Goal: Task Accomplishment & Management: Use online tool/utility

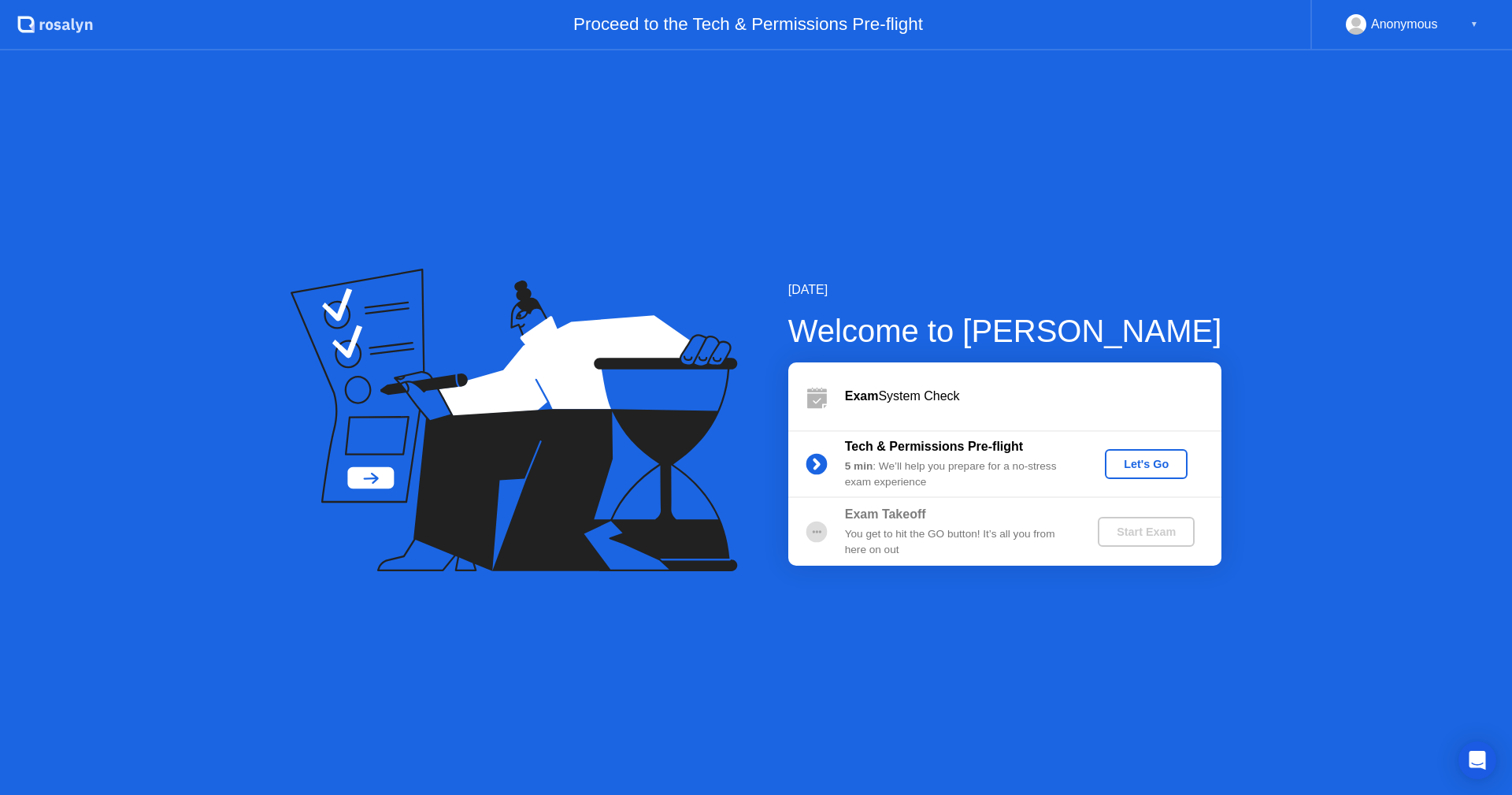
click at [1148, 462] on div "Let's Go" at bounding box center [1146, 464] width 70 height 13
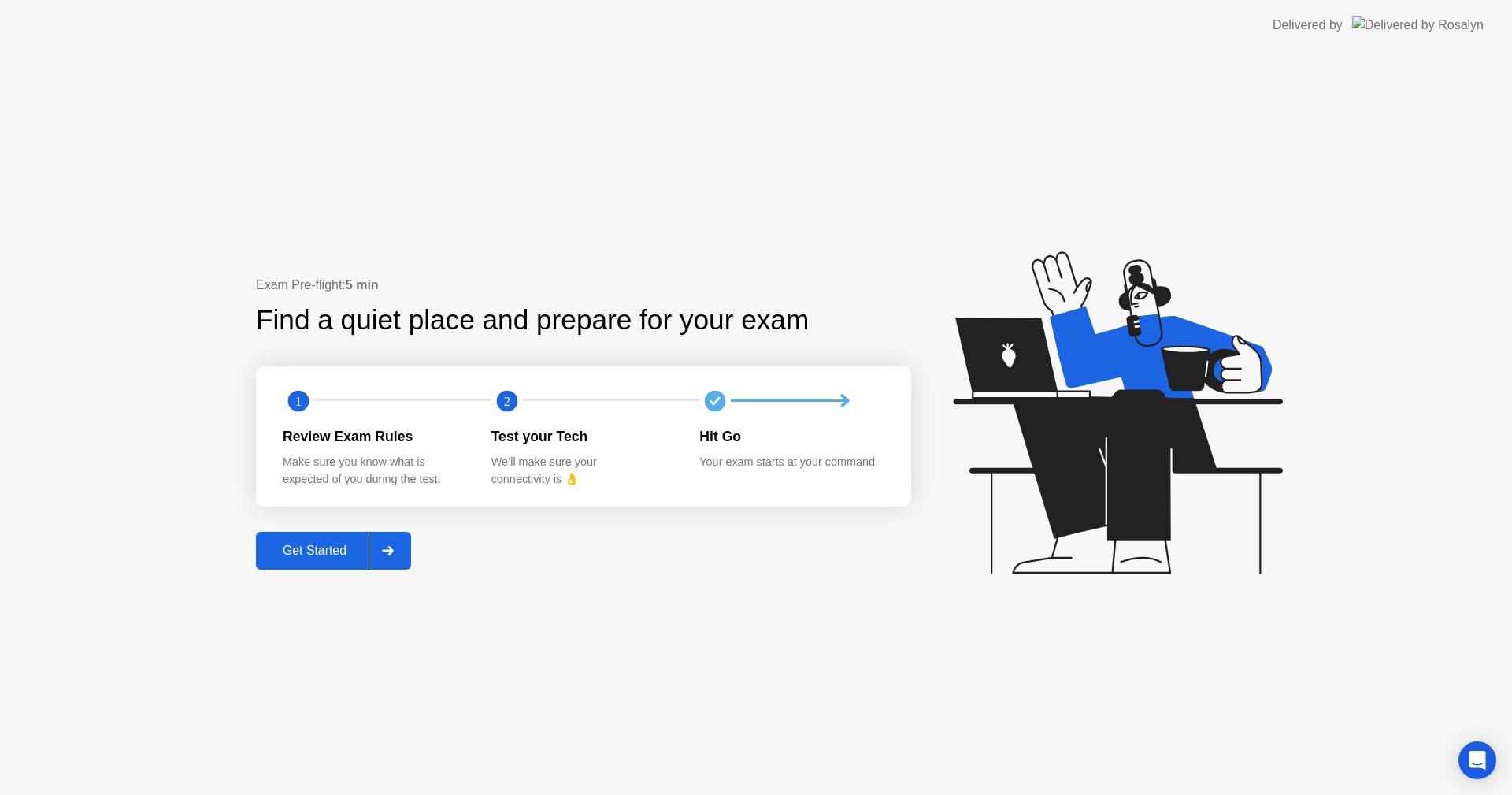
click at [1247, 302] on icon at bounding box center [1114, 420] width 406 height 403
click at [325, 558] on div "Get Started" at bounding box center [314, 551] width 108 height 14
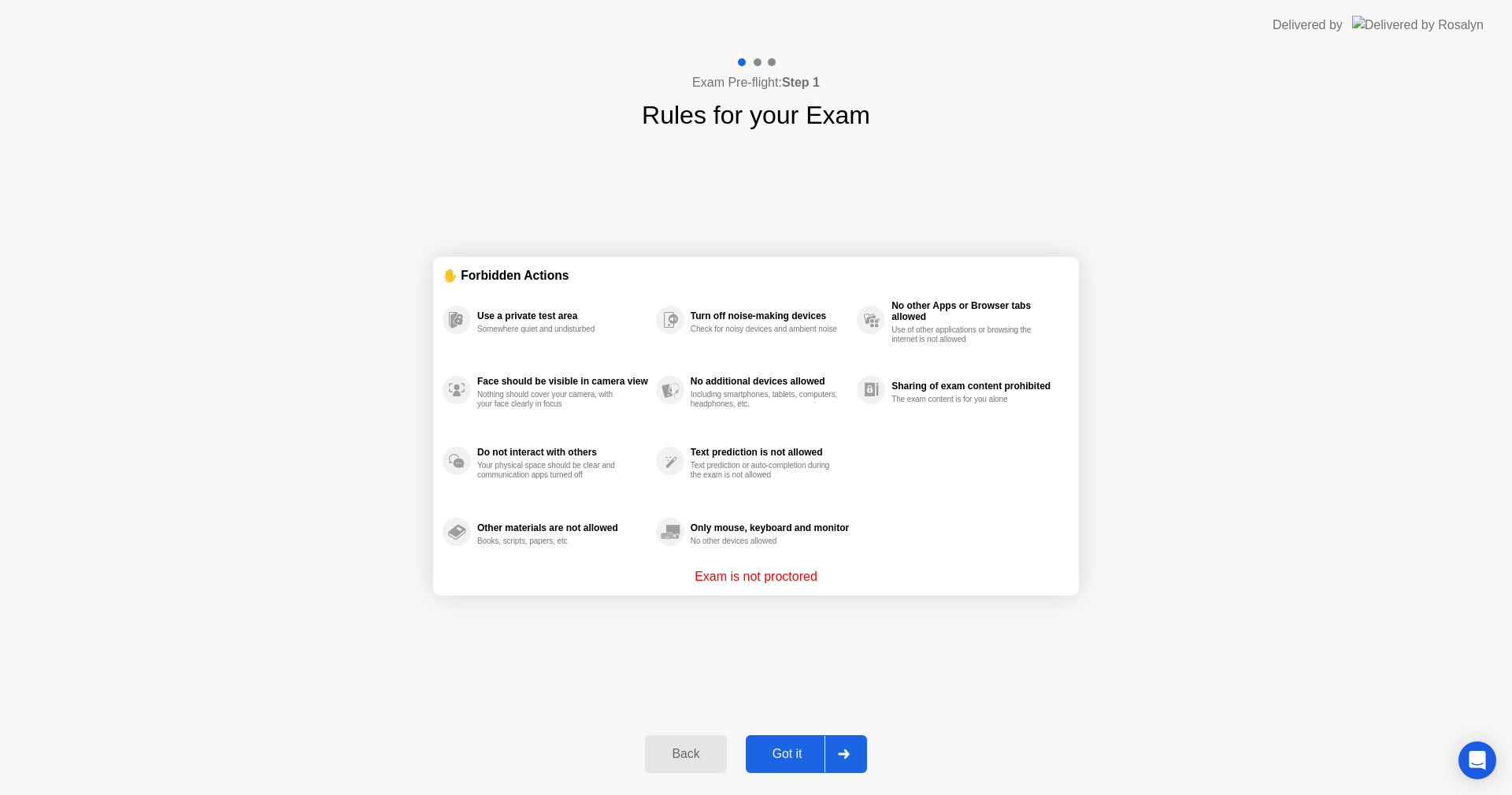
click at [693, 755] on div "Back" at bounding box center [685, 754] width 72 height 14
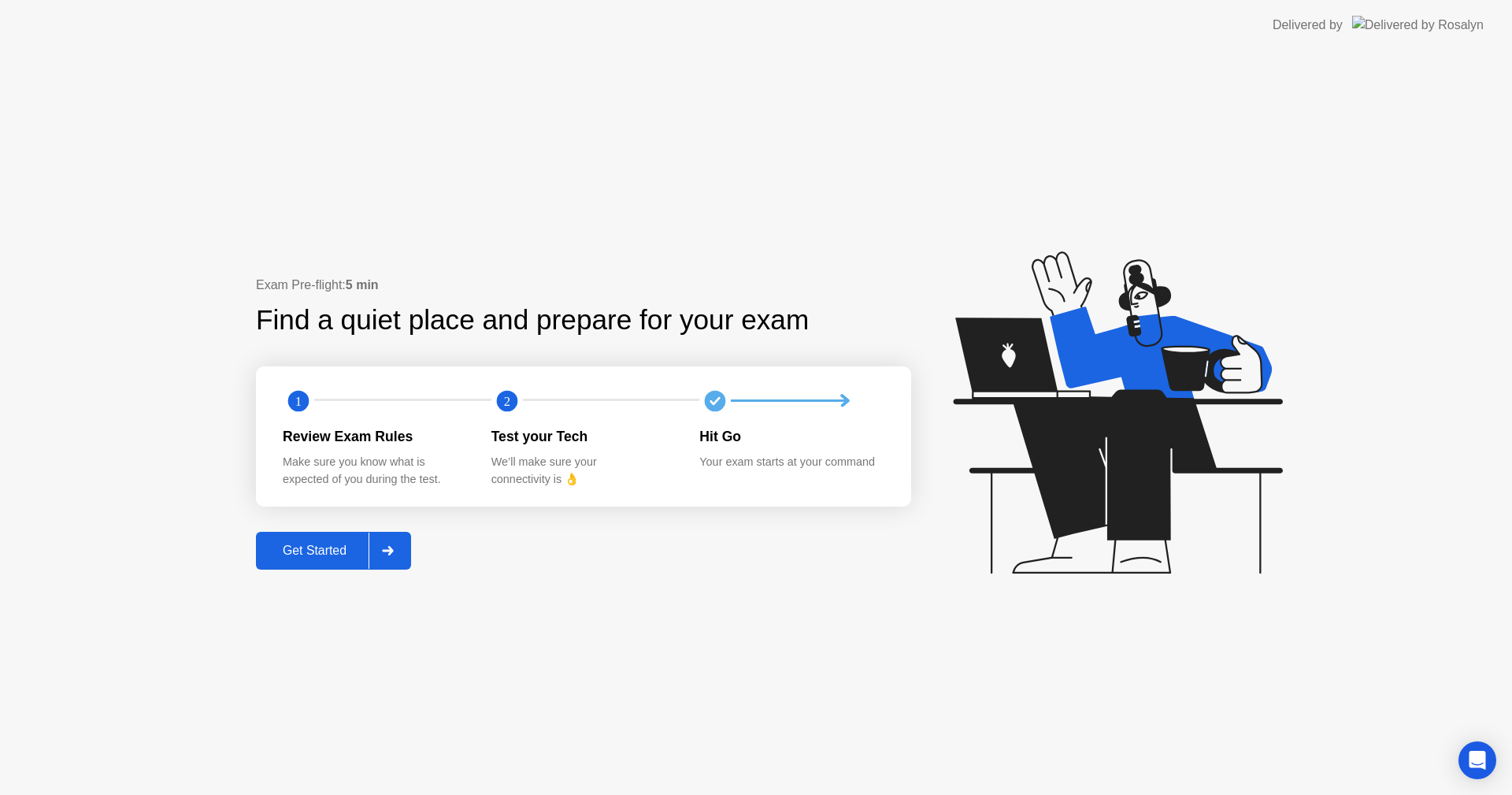
click at [399, 555] on div at bounding box center [387, 551] width 38 height 36
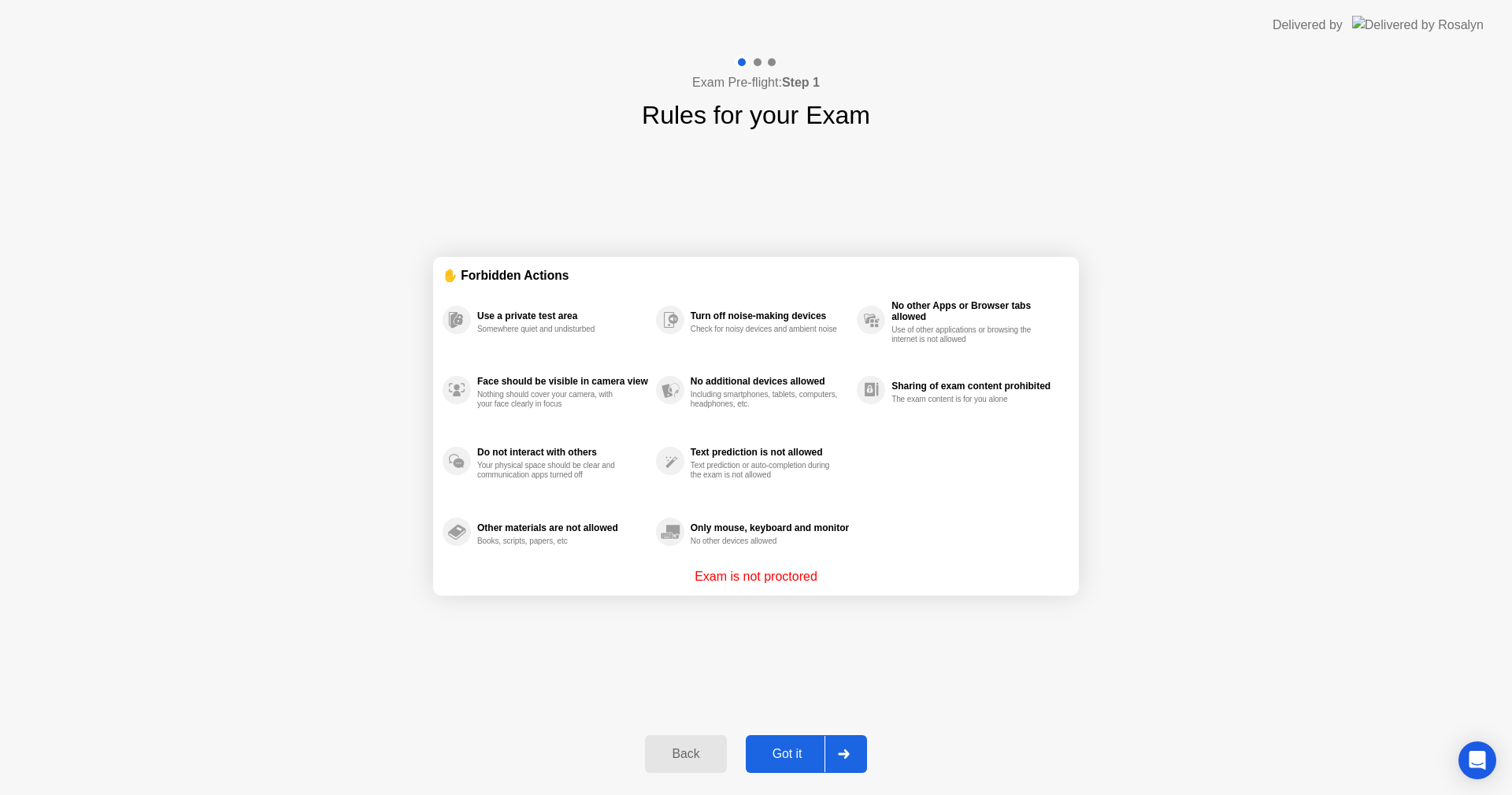
click at [847, 752] on icon at bounding box center [843, 753] width 11 height 10
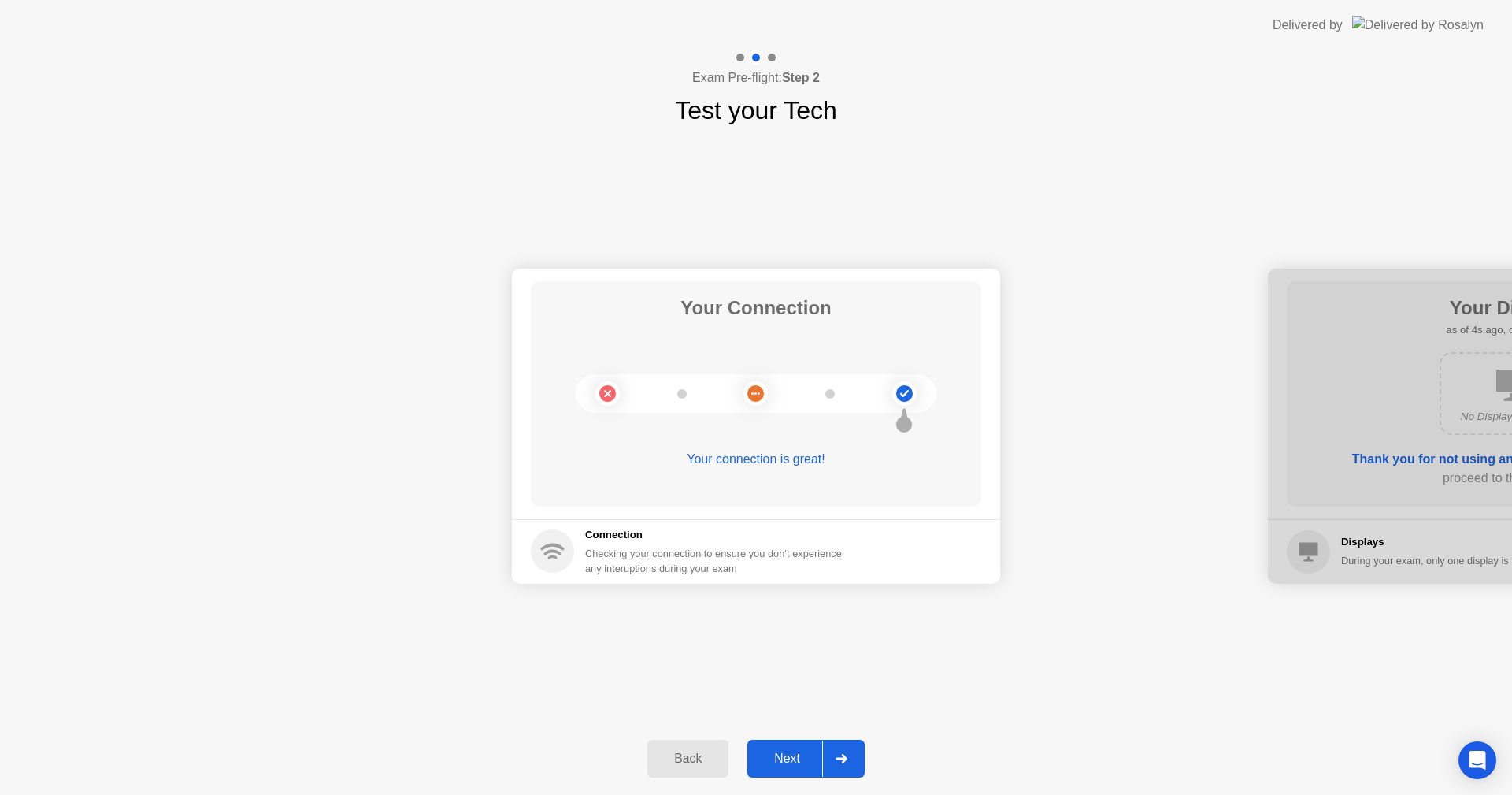
click at [841, 765] on div at bounding box center [842, 759] width 38 height 36
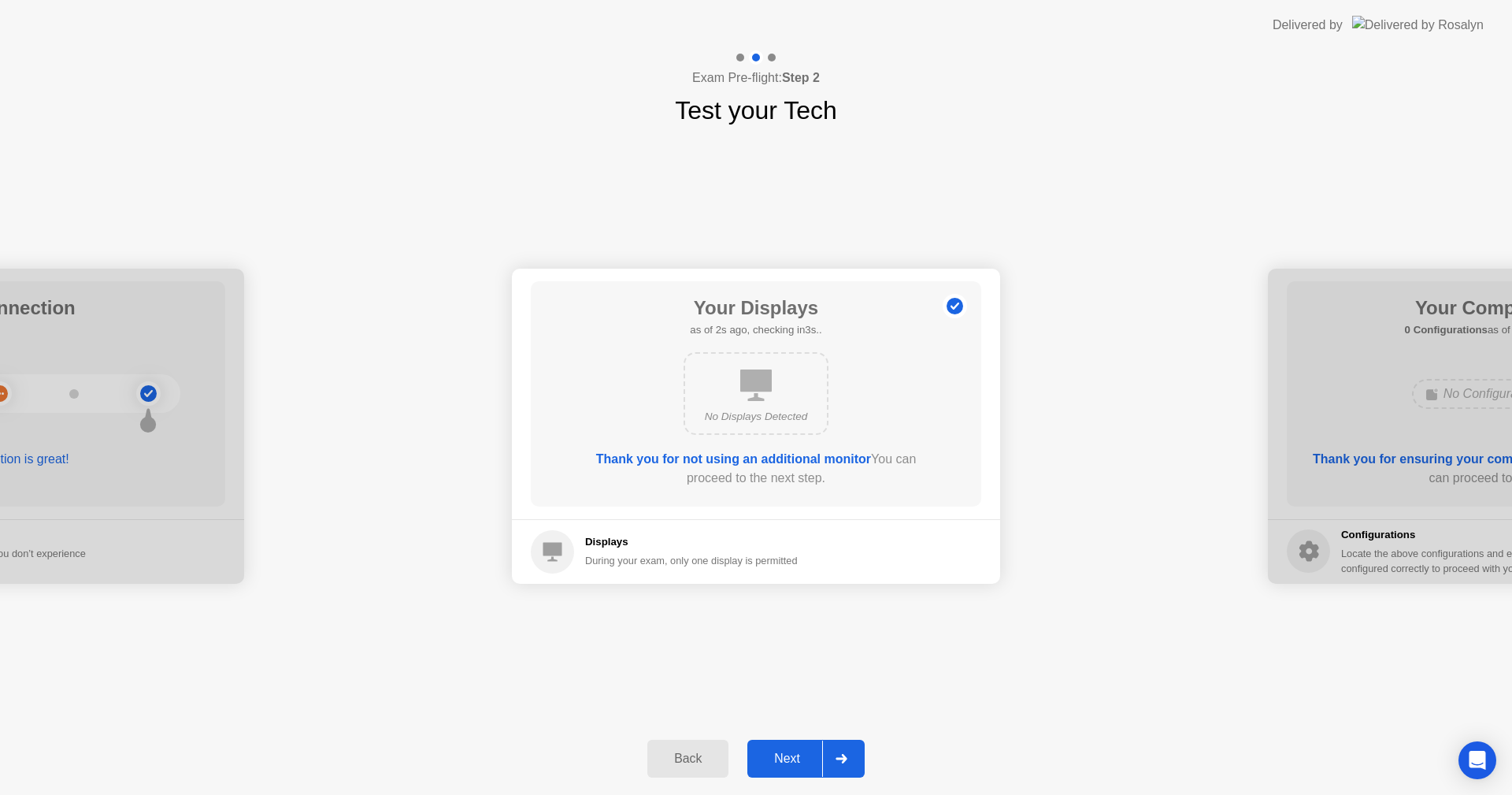
drag, startPoint x: 637, startPoint y: 457, endPoint x: 813, endPoint y: 467, distance: 176.3
click at [799, 466] on b "Thank you for not using an additional monitor" at bounding box center [733, 458] width 274 height 13
click at [816, 469] on div "Thank you for not using an additional monitor You can proceed to the next step." at bounding box center [756, 469] width 360 height 38
click at [848, 761] on icon at bounding box center [842, 759] width 12 height 10
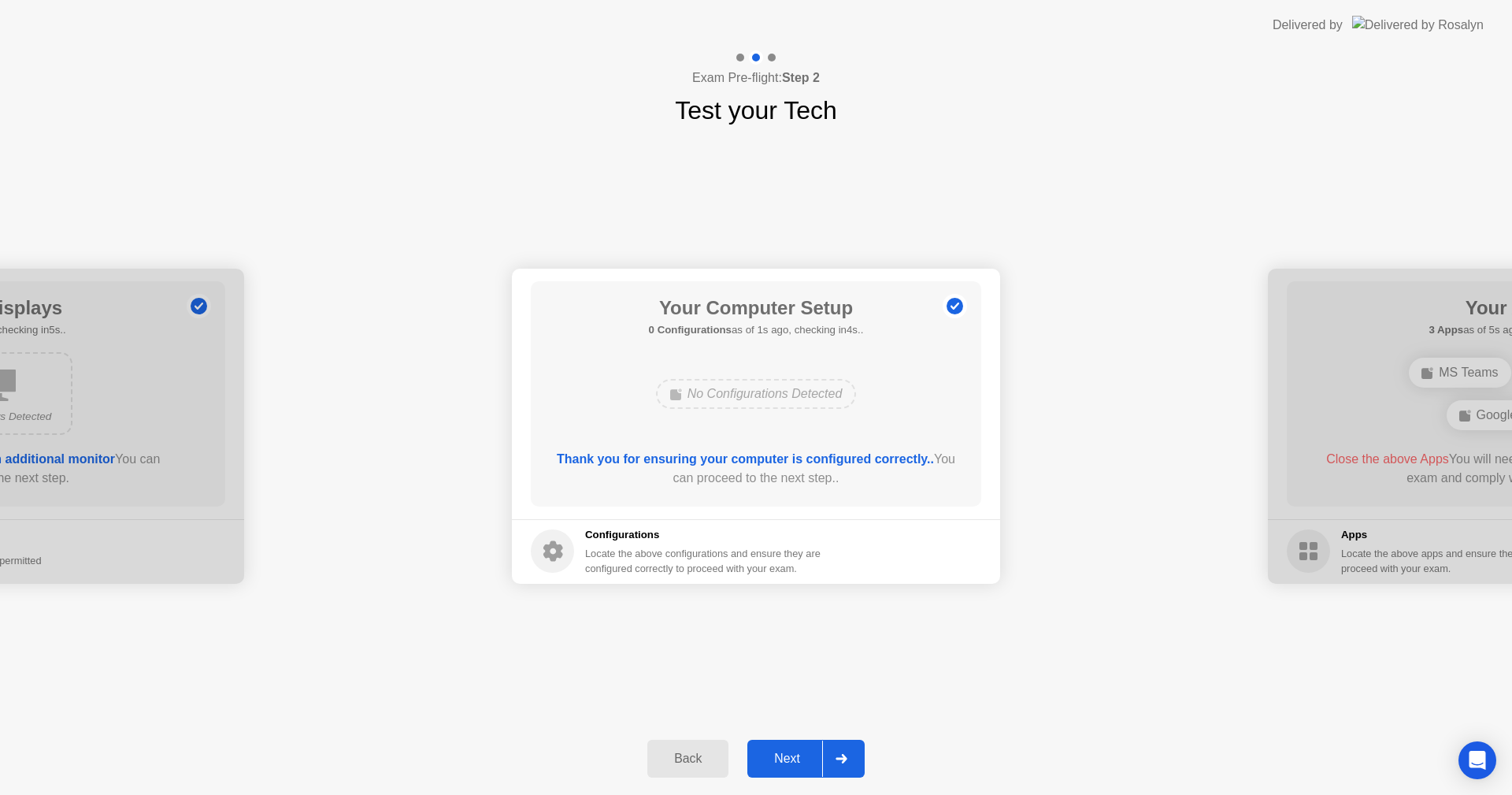
click at [845, 758] on icon at bounding box center [841, 759] width 11 height 10
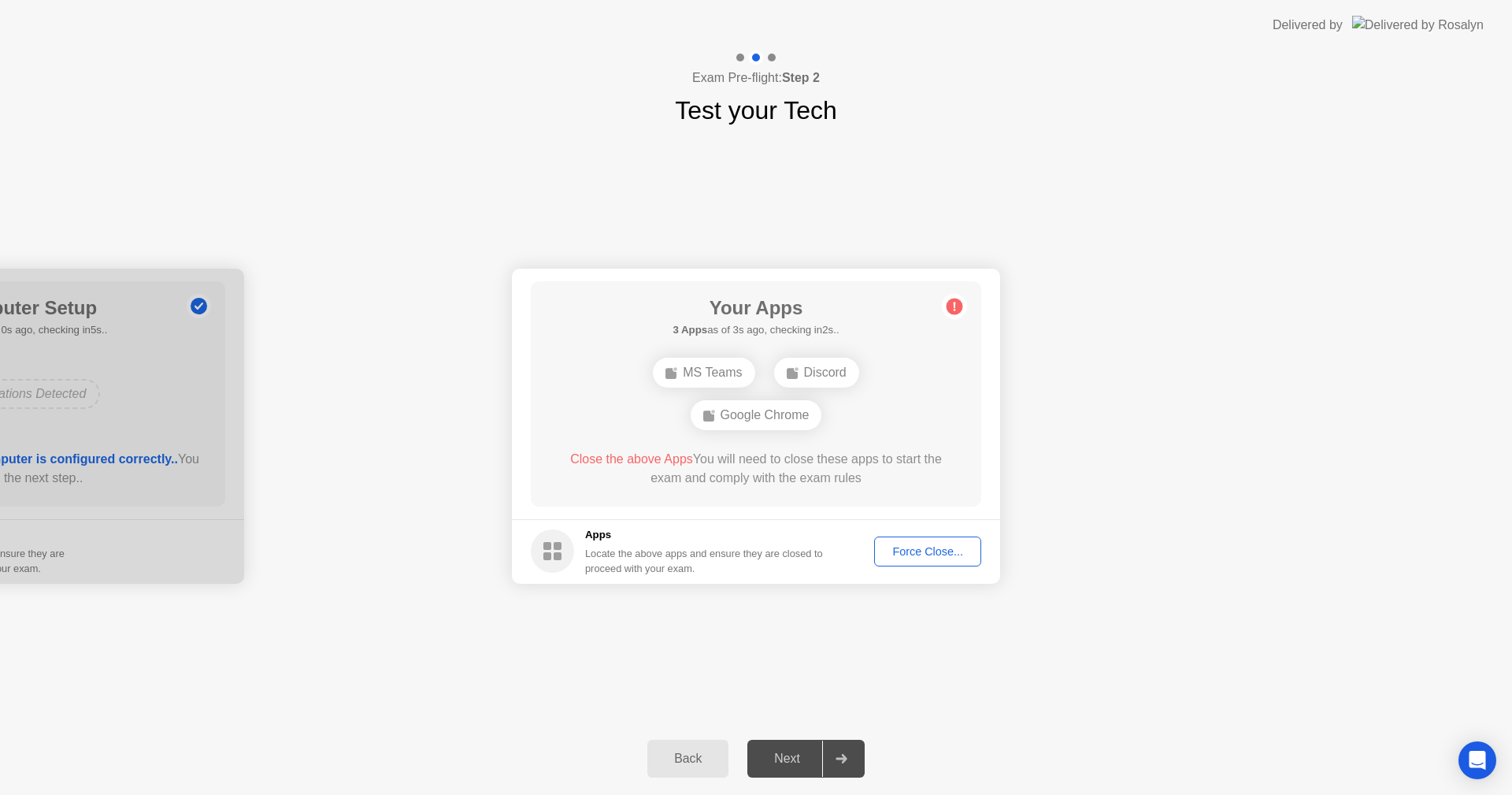
click at [898, 556] on div "Force Close..." at bounding box center [928, 551] width 96 height 13
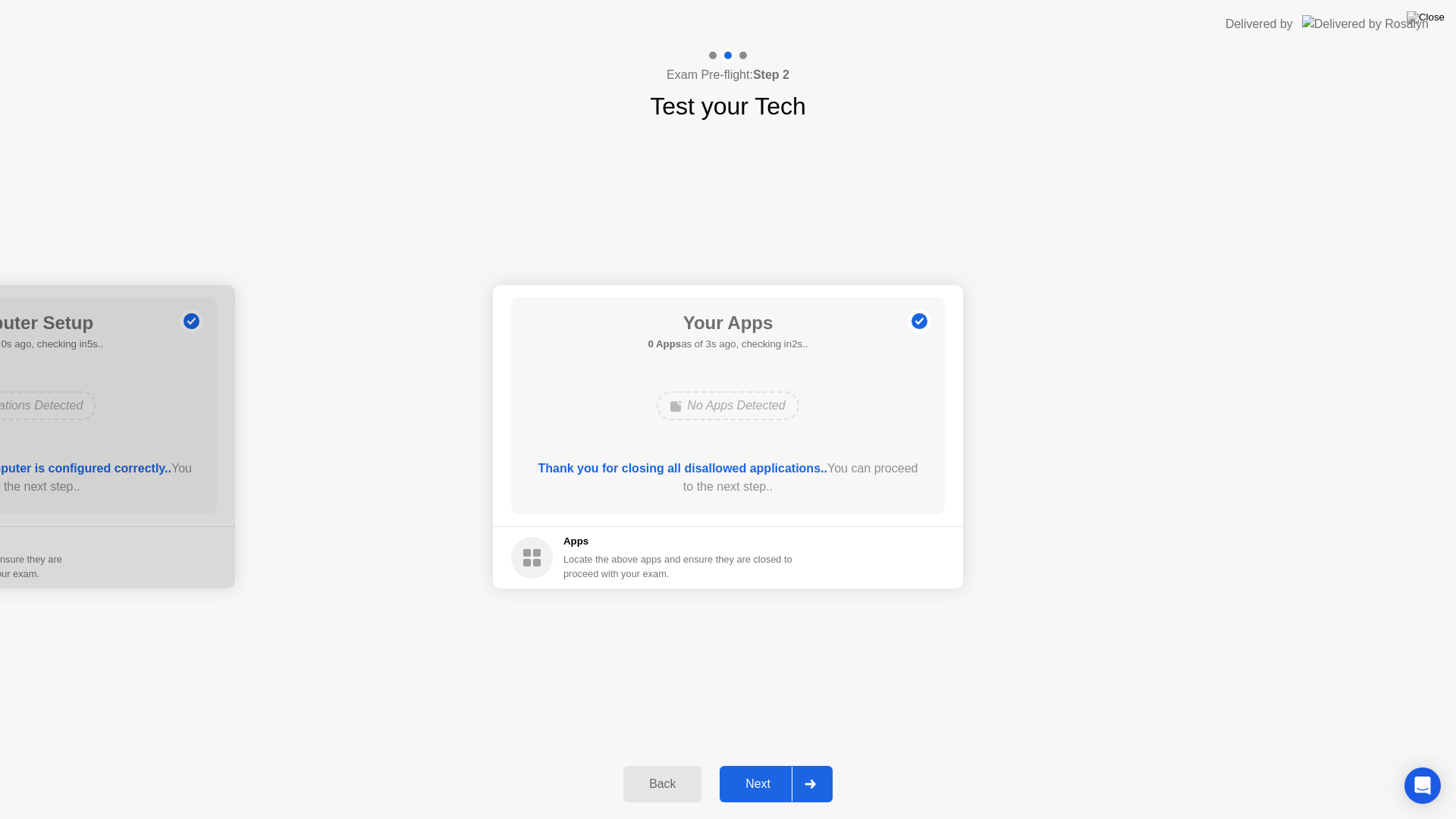
drag, startPoint x: 729, startPoint y: 470, endPoint x: 828, endPoint y: 473, distance: 99.0
click at [812, 472] on b "Thank you for closing all disallowed applications.." at bounding box center [682, 468] width 289 height 13
click at [871, 478] on div "Thank you for closing all disallowed applications.. You can proceed to the next…" at bounding box center [728, 478] width 391 height 37
click at [768, 765] on div "Next" at bounding box center [758, 784] width 68 height 13
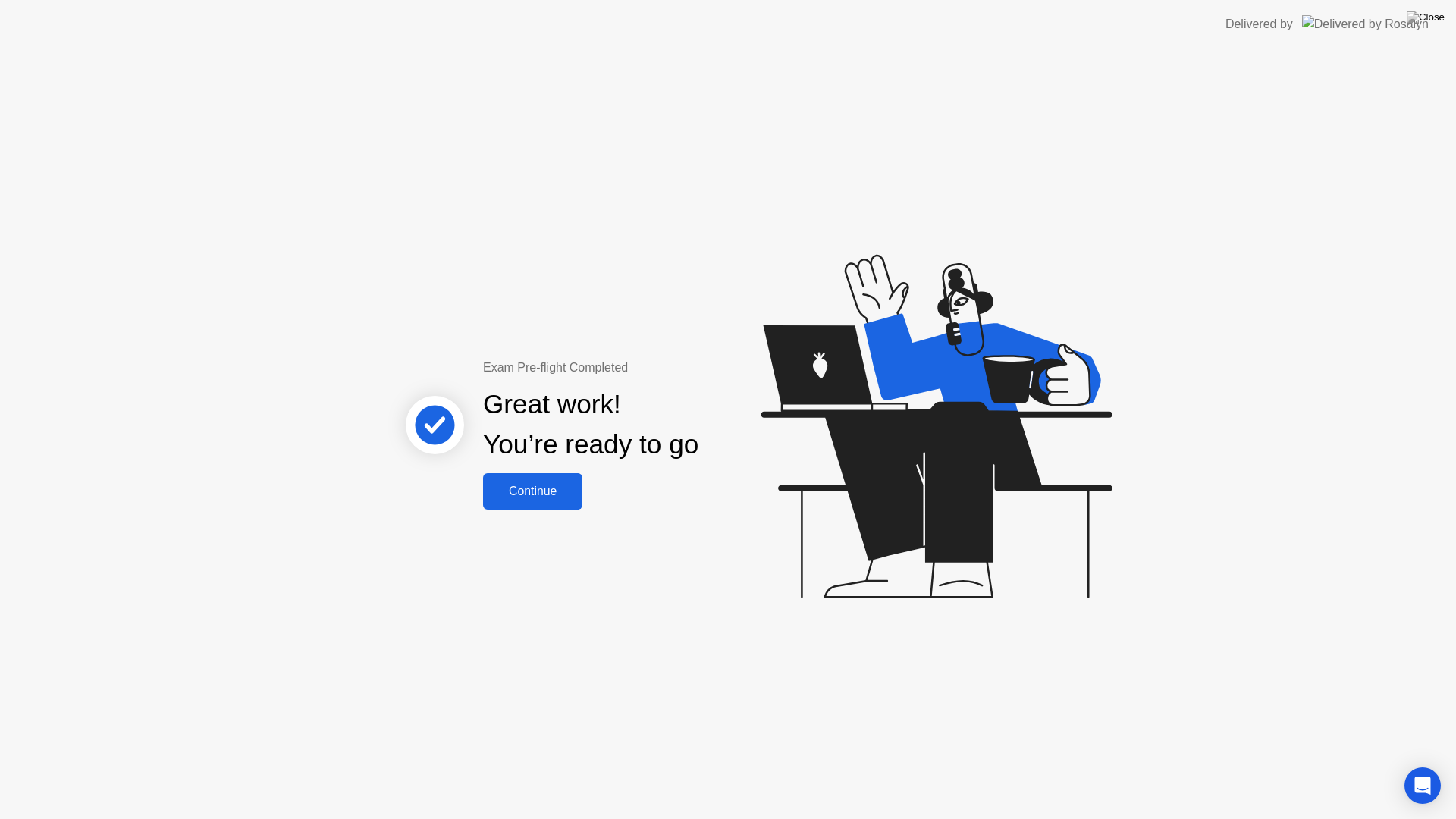
click at [512, 487] on div "Continue" at bounding box center [533, 491] width 90 height 13
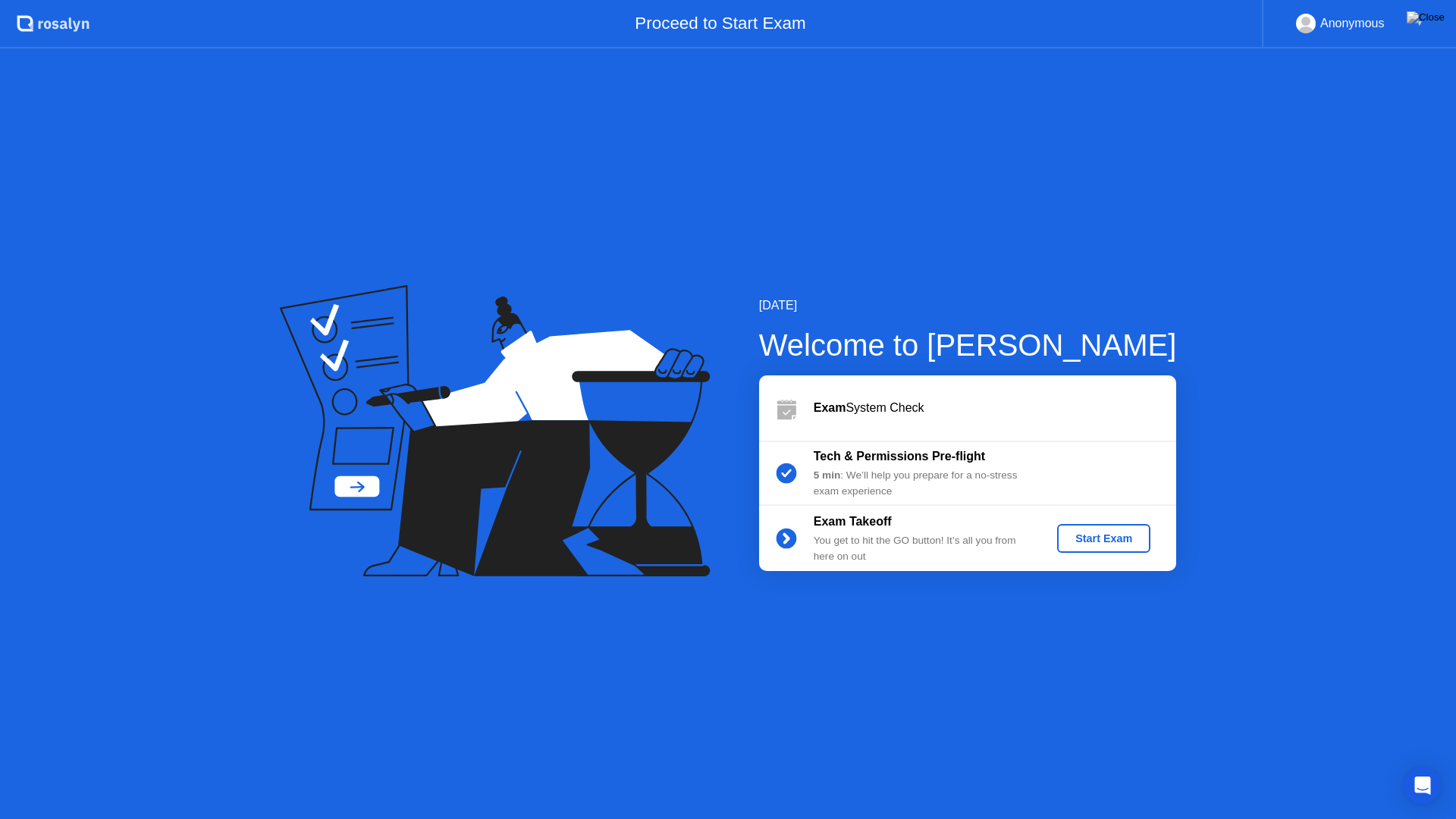
click at [1090, 545] on div "Start Exam" at bounding box center [1103, 539] width 81 height 13
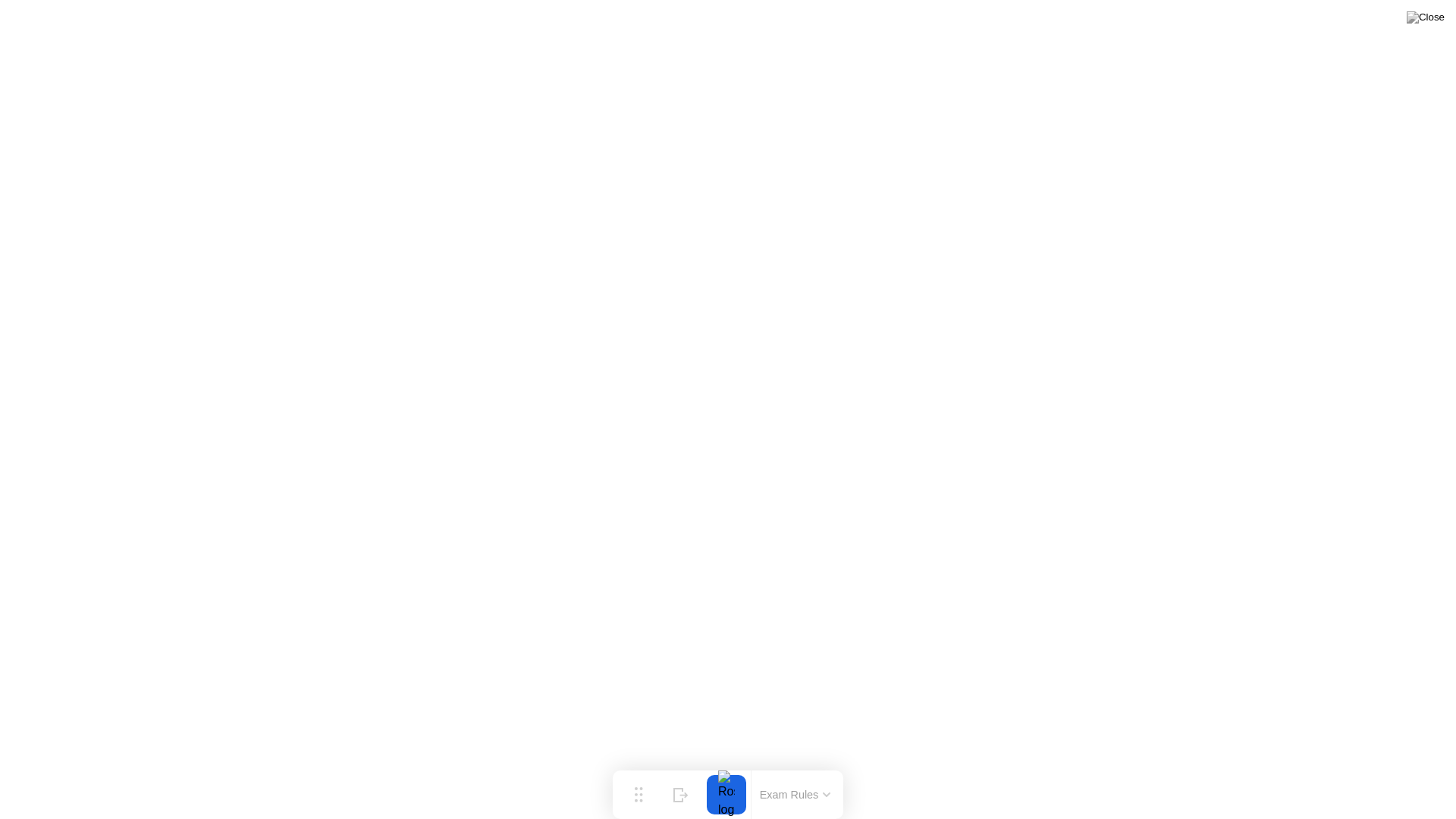
click at [806, 765] on button "Exam Rules" at bounding box center [795, 795] width 80 height 13
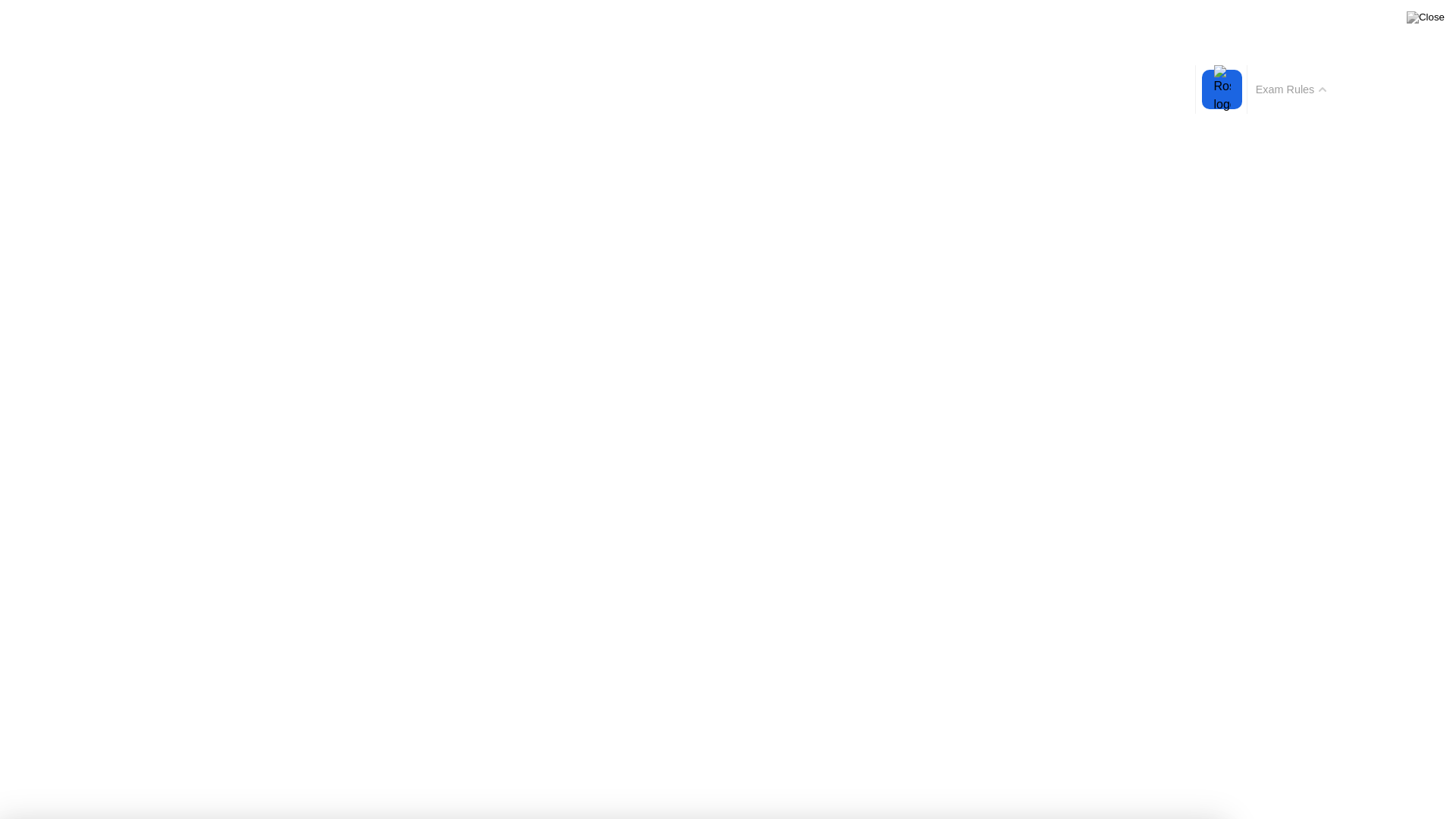
click at [1297, 83] on button "Exam Rules" at bounding box center [1291, 90] width 80 height 13
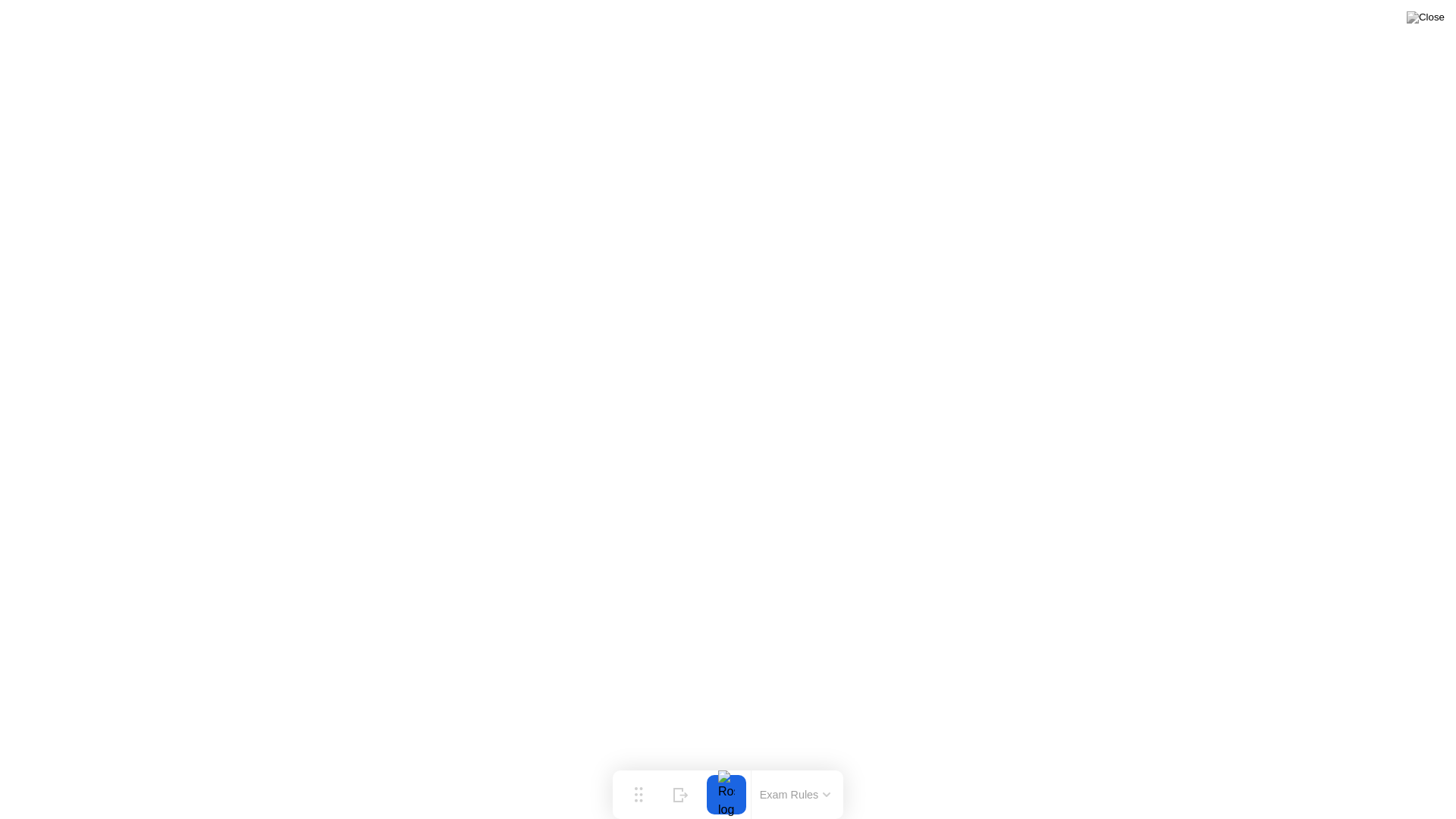
click at [800, 765] on button "Exam Rules" at bounding box center [795, 795] width 80 height 13
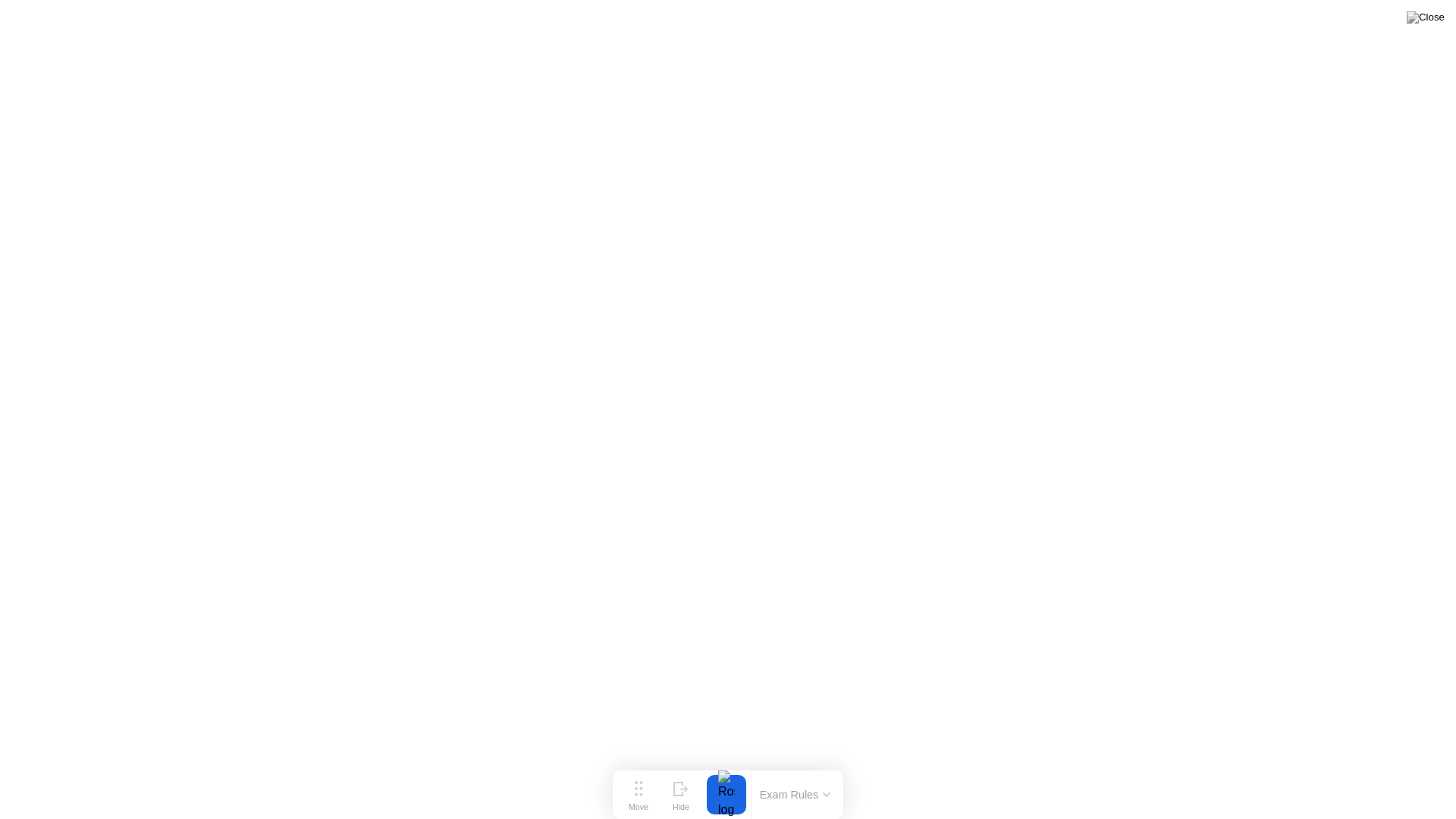
click at [682, 765] on div "Hide" at bounding box center [681, 806] width 17 height 9
click at [1407, 765] on div "Show" at bounding box center [1397, 806] width 20 height 9
click at [1276, 765] on div "End Proctoring Session" at bounding box center [1331, 776] width 167 height 13
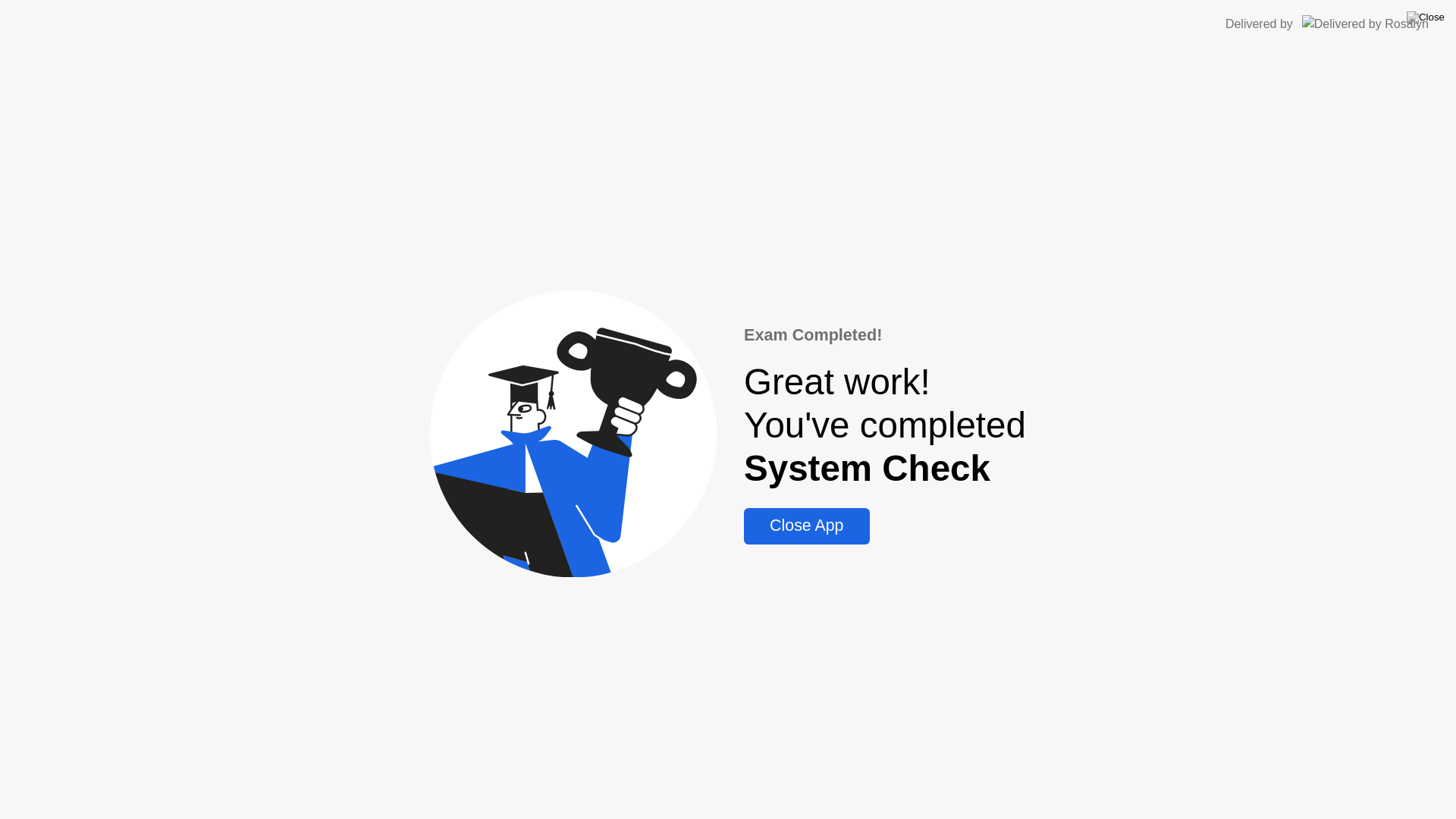
click at [794, 533] on div "Close App" at bounding box center [806, 525] width 116 height 19
